Goal: Information Seeking & Learning: Learn about a topic

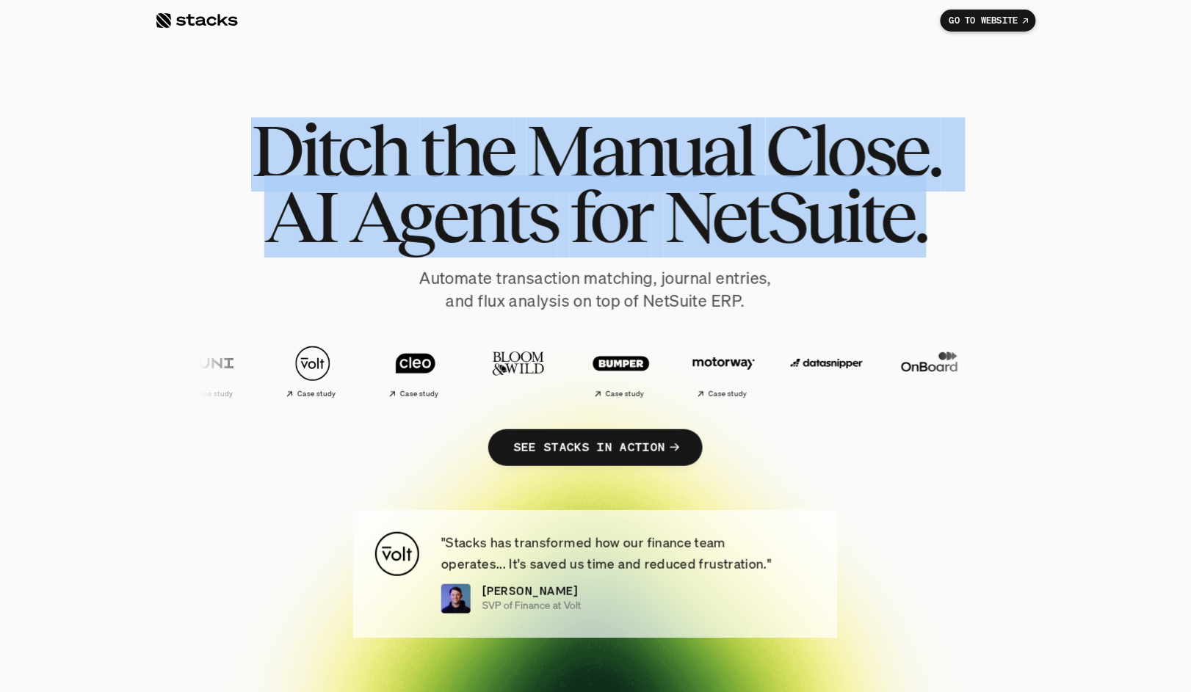
drag, startPoint x: 296, startPoint y: 138, endPoint x: 1004, endPoint y: 206, distance: 710.9
click at [1004, 206] on div "Ditch the Manual Close. AI Agents for NetSuite. Automate transaction matching, …" at bounding box center [595, 306] width 881 height 378
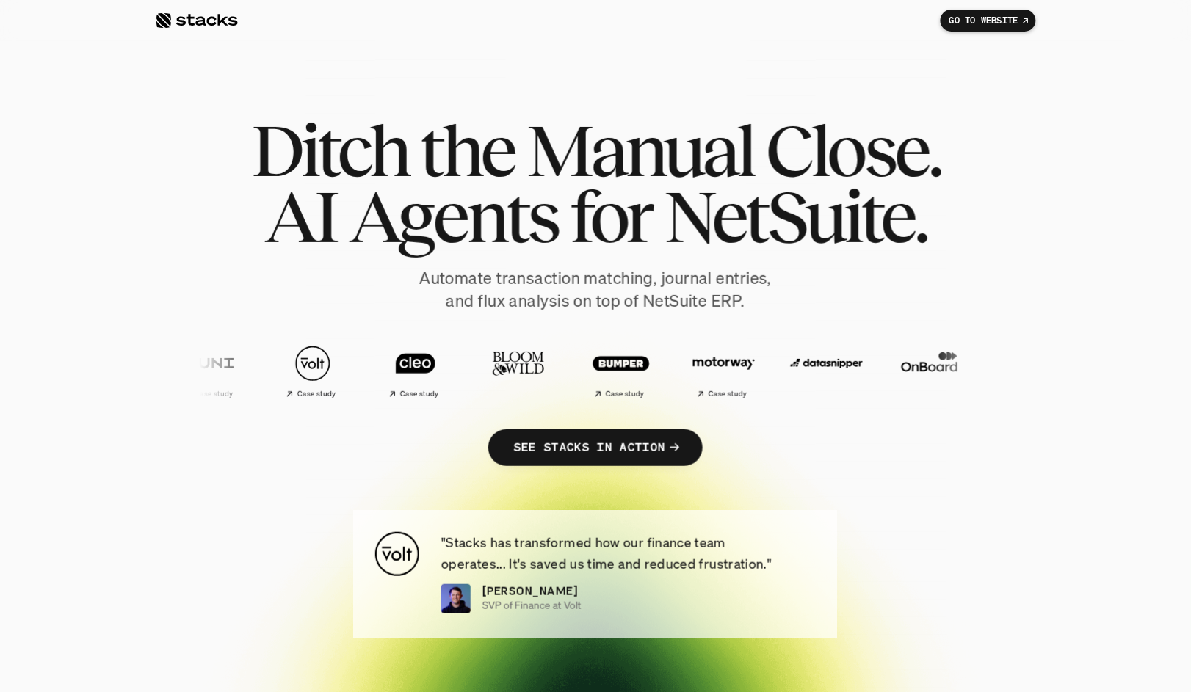
click at [1019, 265] on div "Ditch the Manual Close. AI Agents for NetSuite. Automate transaction matching, …" at bounding box center [595, 306] width 881 height 378
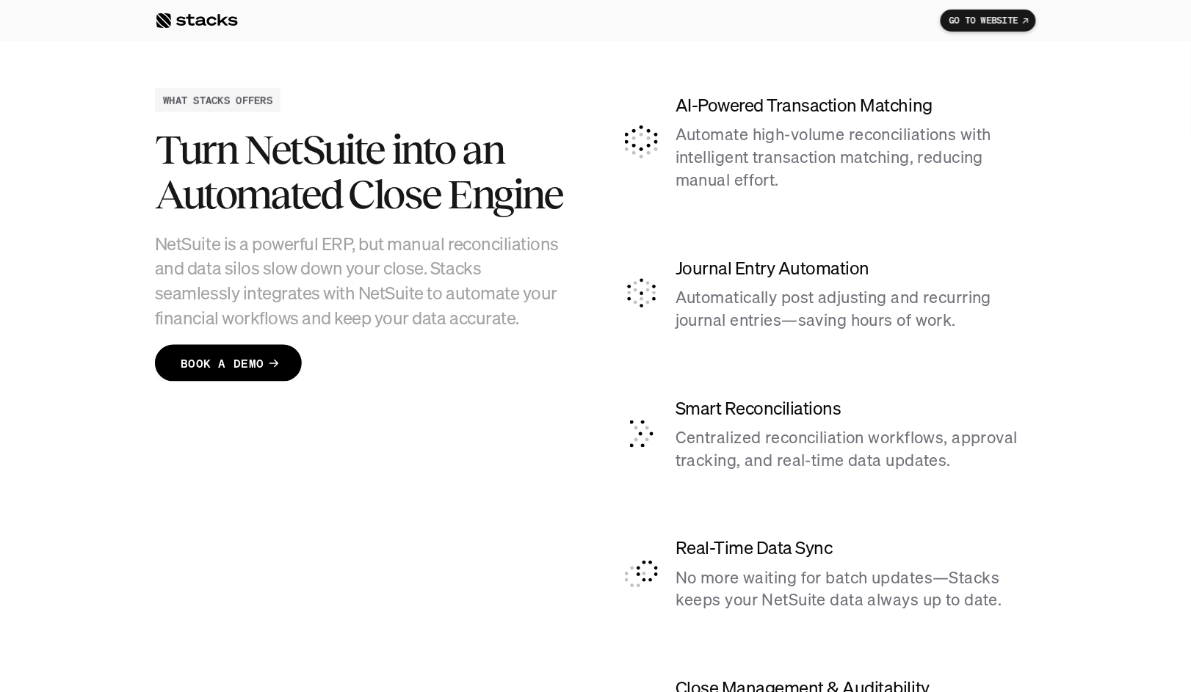
scroll to position [3631, 0]
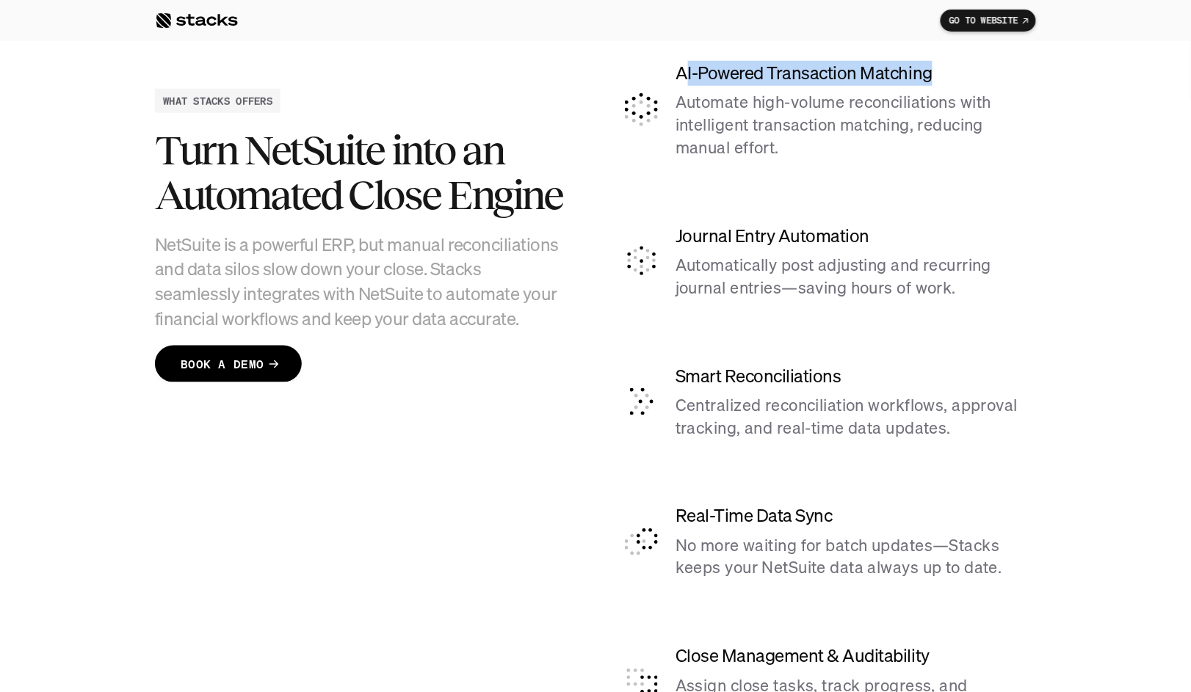
drag, startPoint x: 681, startPoint y: 72, endPoint x: 953, endPoint y: 77, distance: 271.7
click at [953, 77] on h4 "AI-Powered Transaction Matching" at bounding box center [855, 73] width 360 height 25
click at [904, 255] on p "Automatically post adjusting and recurring journal entries—saving hours of work." at bounding box center [855, 277] width 360 height 46
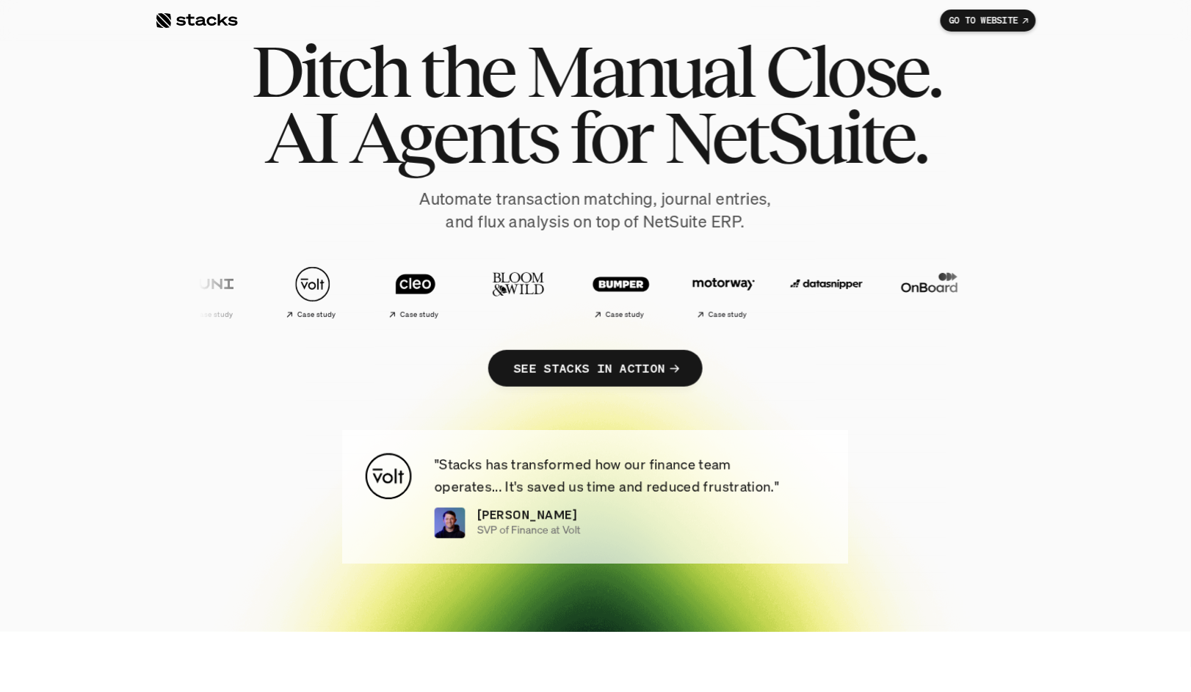
scroll to position [81, 0]
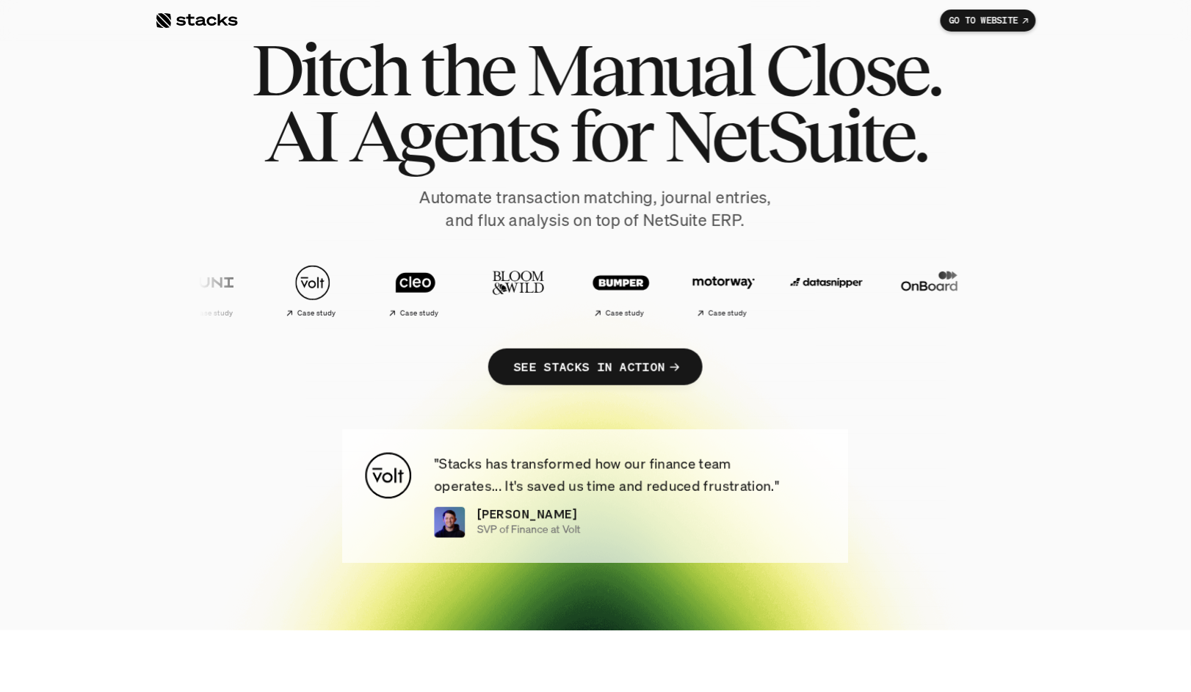
click at [650, 489] on p ""Stacks has transformed how our finance team operates... It's saved us time and…" at bounding box center [630, 475] width 391 height 44
drag, startPoint x: 643, startPoint y: 487, endPoint x: 768, endPoint y: 487, distance: 124.8
click at [768, 487] on p ""Stacks has transformed how our finance team operates... It's saved us time and…" at bounding box center [630, 475] width 391 height 44
drag, startPoint x: 526, startPoint y: 484, endPoint x: 611, endPoint y: 479, distance: 84.5
click at [611, 479] on p ""Stacks has transformed how our finance team operates... It's saved us time and…" at bounding box center [630, 475] width 391 height 44
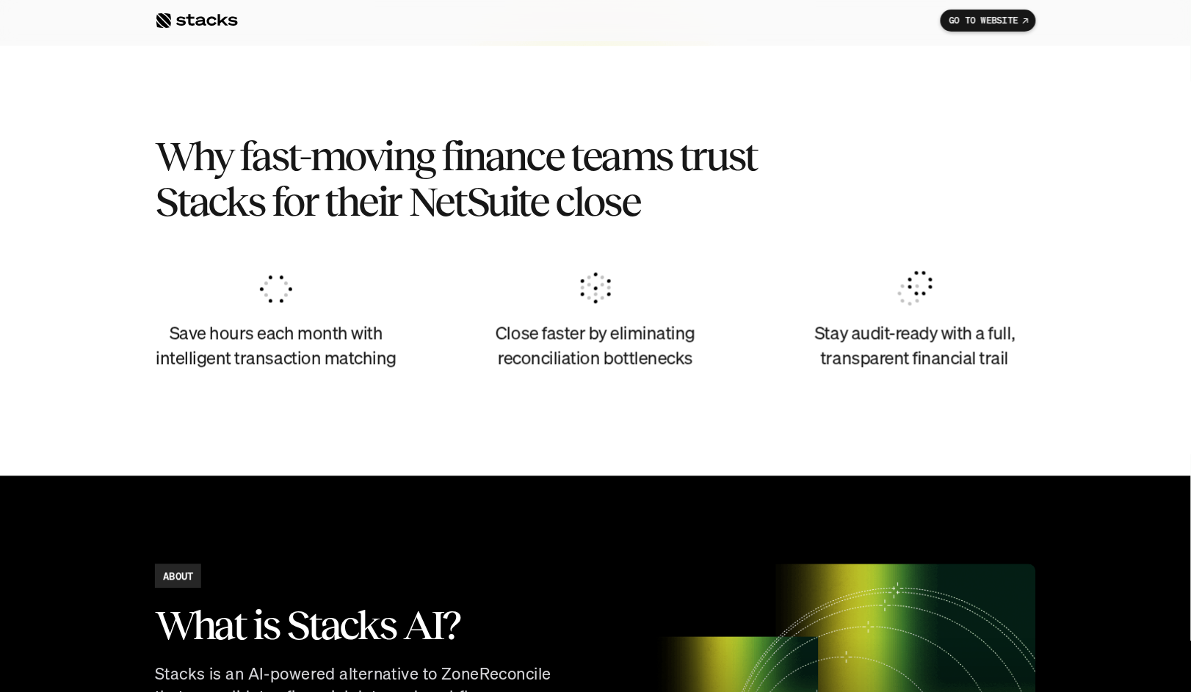
scroll to position [734, 0]
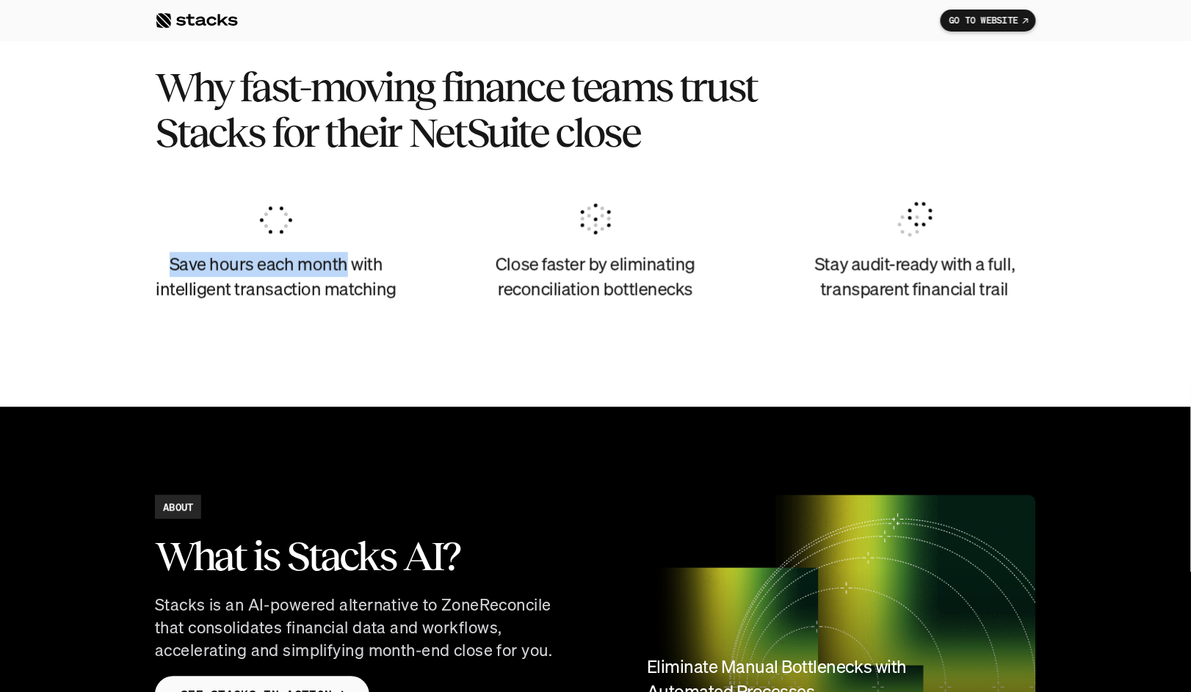
drag, startPoint x: 173, startPoint y: 261, endPoint x: 342, endPoint y: 252, distance: 169.1
click at [342, 253] on h4 "Save hours each month with intelligent transaction matching" at bounding box center [276, 277] width 242 height 49
drag, startPoint x: 498, startPoint y: 262, endPoint x: 586, endPoint y: 261, distance: 87.4
click at [586, 261] on h4 "Close faster by eliminating reconciliation bottlenecks" at bounding box center [595, 277] width 242 height 49
click at [848, 268] on h4 "Stay audit-ready with a full, transparent financial trail" at bounding box center [915, 277] width 242 height 49
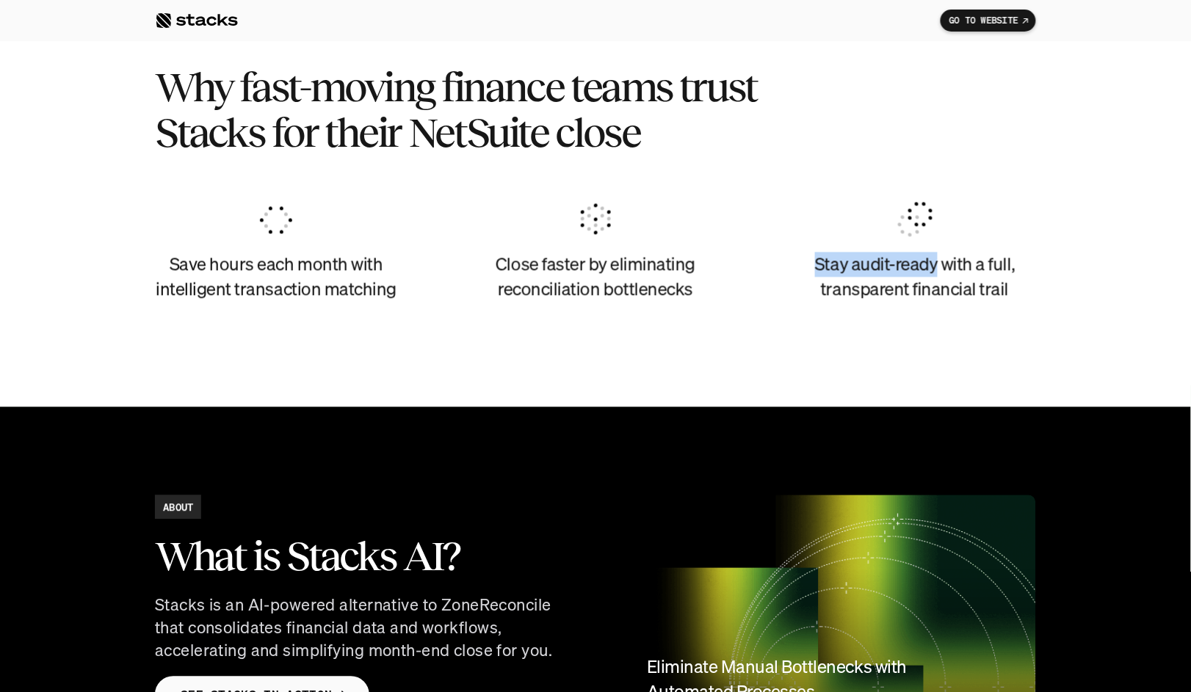
drag, startPoint x: 813, startPoint y: 264, endPoint x: 936, endPoint y: 261, distance: 123.4
click at [936, 261] on h4 "Stay audit-ready with a full, transparent financial trail" at bounding box center [915, 277] width 242 height 49
click at [822, 269] on h4 "Stay audit-ready with a full, transparent financial trail" at bounding box center [915, 277] width 242 height 49
drag, startPoint x: 173, startPoint y: 262, endPoint x: 253, endPoint y: 255, distance: 80.3
click at [253, 255] on h4 "Save hours each month with intelligent transaction matching" at bounding box center [276, 277] width 242 height 49
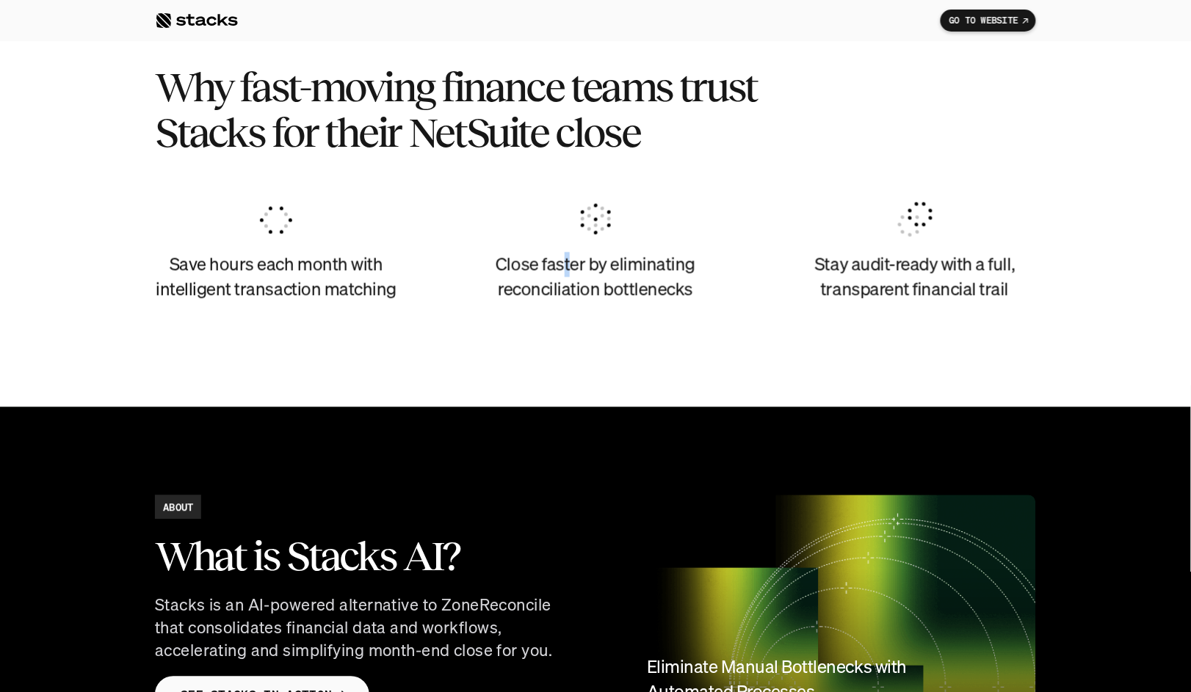
click at [568, 273] on h4 "Close faster by eliminating reconciliation bottlenecks" at bounding box center [595, 277] width 242 height 49
drag, startPoint x: 497, startPoint y: 264, endPoint x: 708, endPoint y: 264, distance: 211.4
click at [708, 264] on h4 "Close faster by eliminating reconciliation bottlenecks" at bounding box center [595, 277] width 242 height 49
drag, startPoint x: 888, startPoint y: 276, endPoint x: 854, endPoint y: 273, distance: 33.2
click at [888, 277] on h4 "Stay audit-ready with a full, transparent financial trail" at bounding box center [915, 277] width 242 height 49
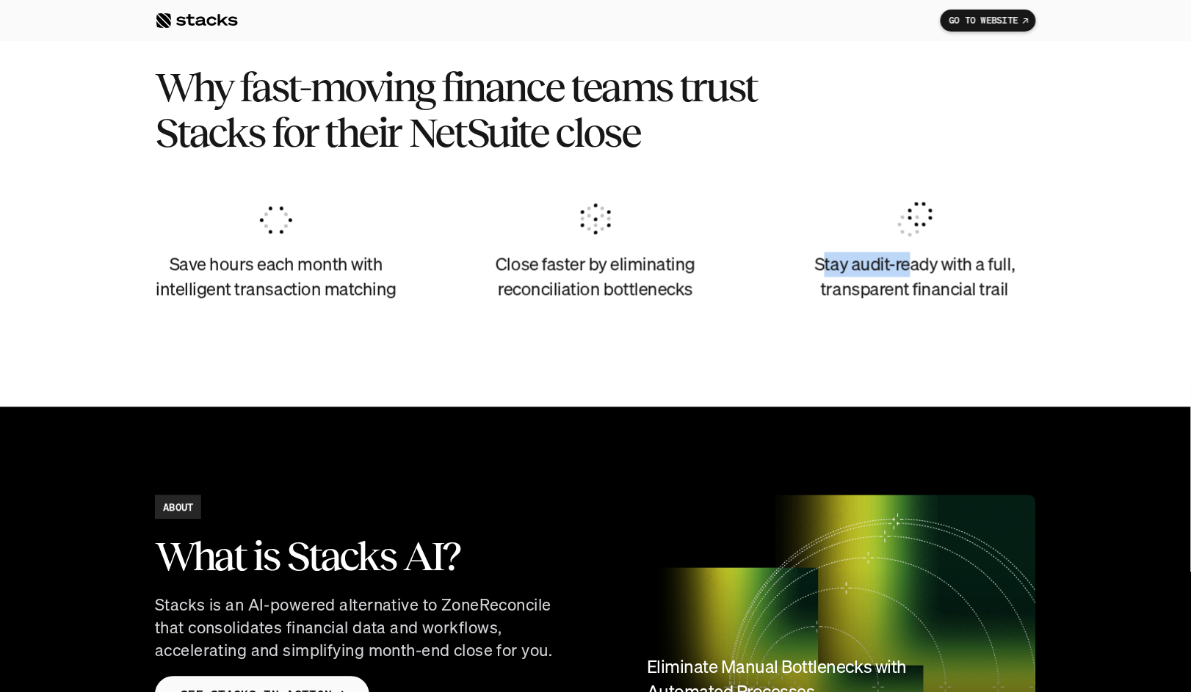
drag, startPoint x: 821, startPoint y: 263, endPoint x: 910, endPoint y: 265, distance: 88.9
click at [910, 265] on h4 "Stay audit-ready with a full, transparent financial trail" at bounding box center [915, 277] width 242 height 49
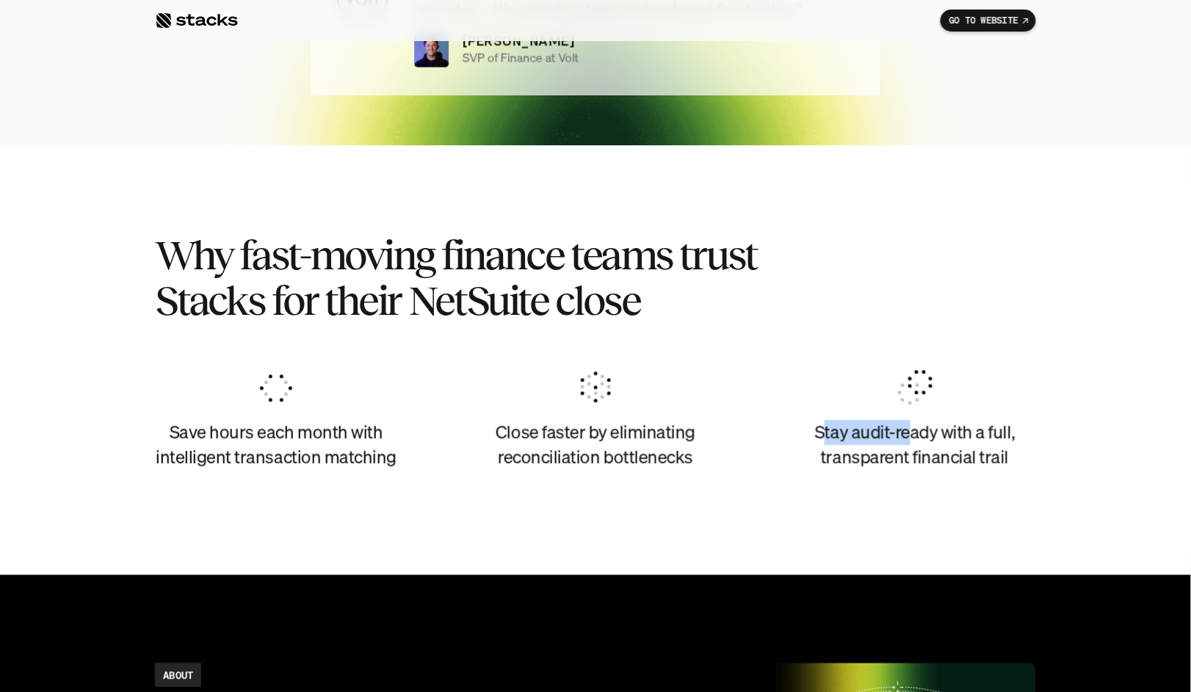
scroll to position [0, 0]
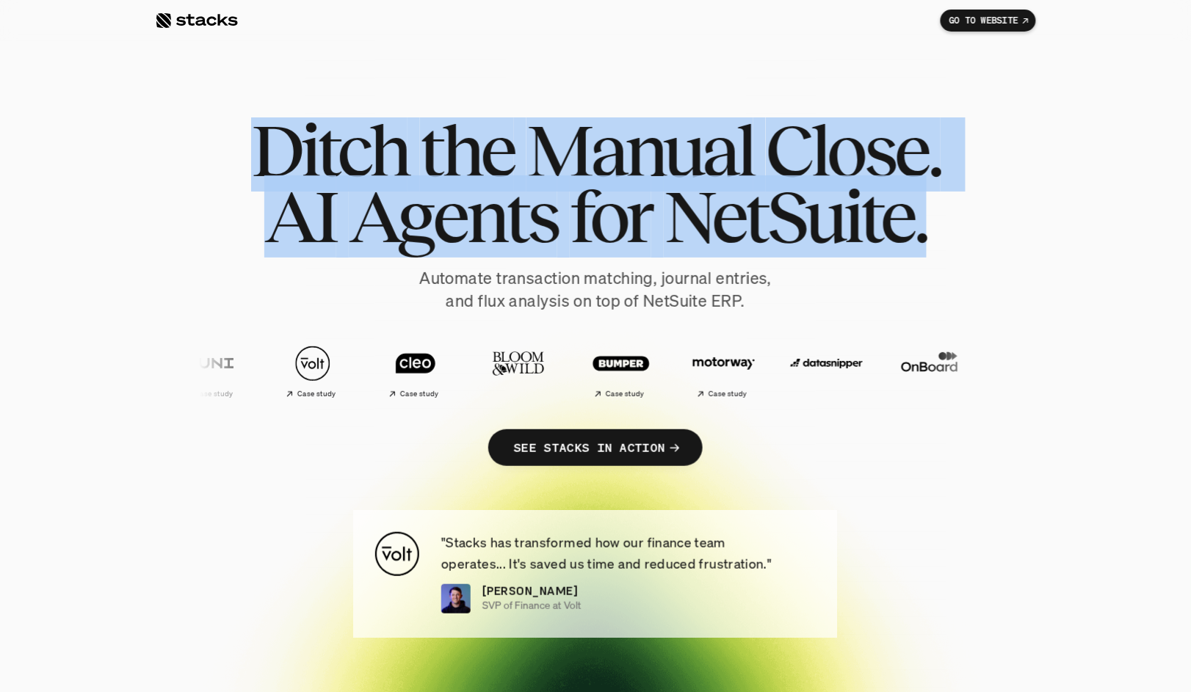
drag, startPoint x: 266, startPoint y: 131, endPoint x: 943, endPoint y: 238, distance: 684.4
click at [943, 238] on h1 "Ditch the Manual Close. AI Agents for NetSuite." at bounding box center [595, 183] width 734 height 132
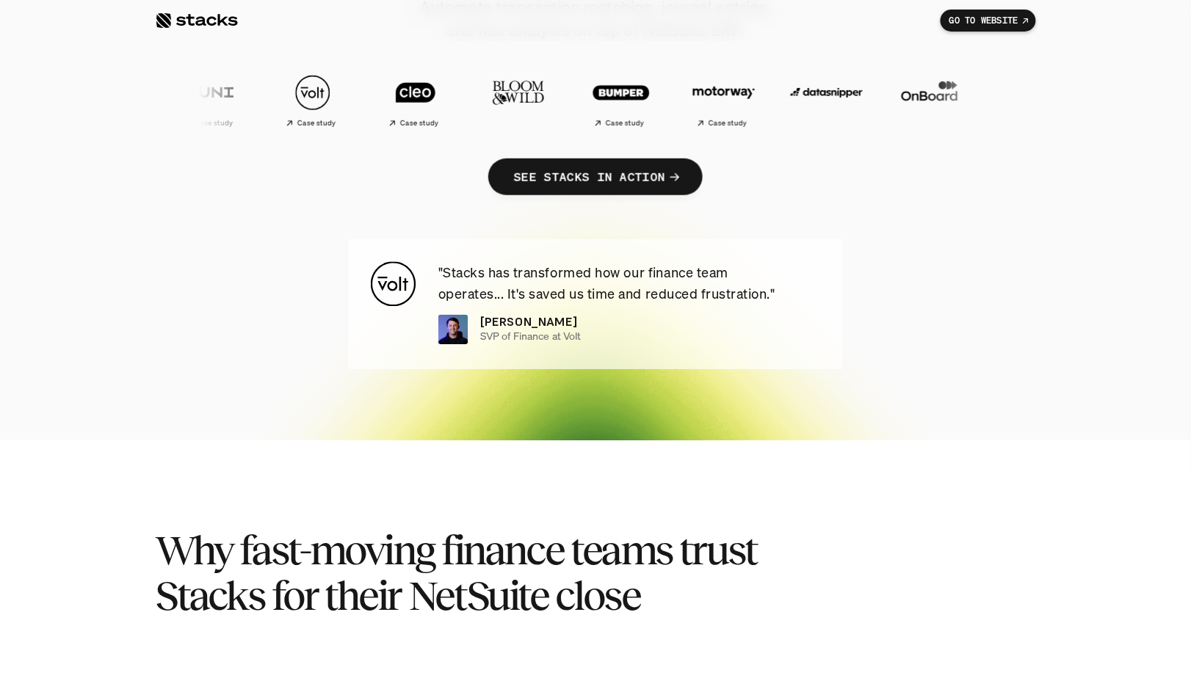
scroll to position [391, 0]
